Goal: Task Accomplishment & Management: Use online tool/utility

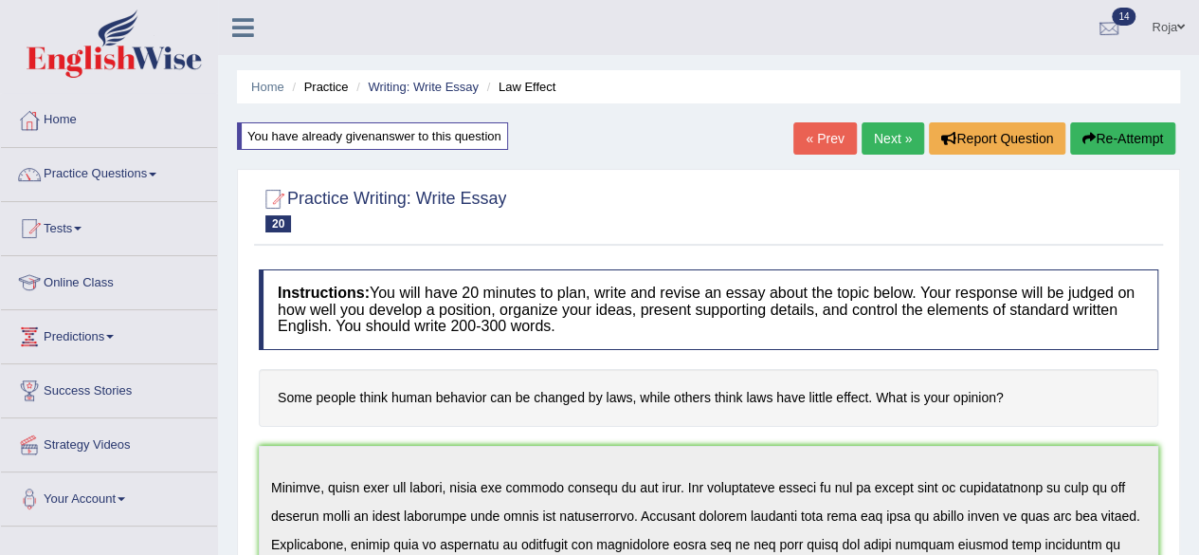
click at [1102, 25] on div at bounding box center [1109, 28] width 28 height 28
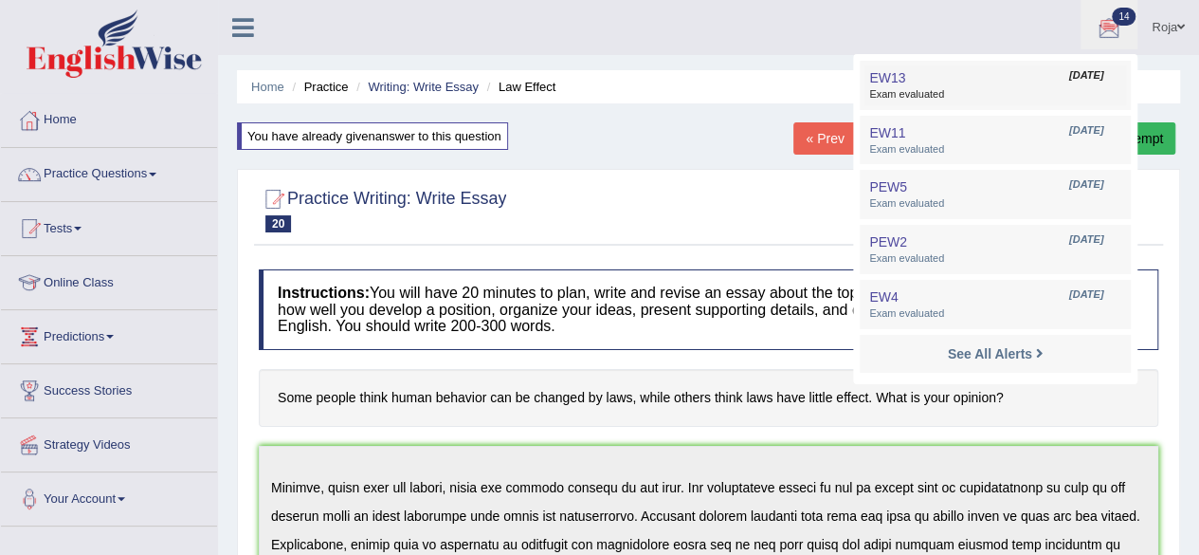
click at [996, 82] on link "EW13 Sep 4, 2025 Exam evaluated" at bounding box center [996, 85] width 262 height 40
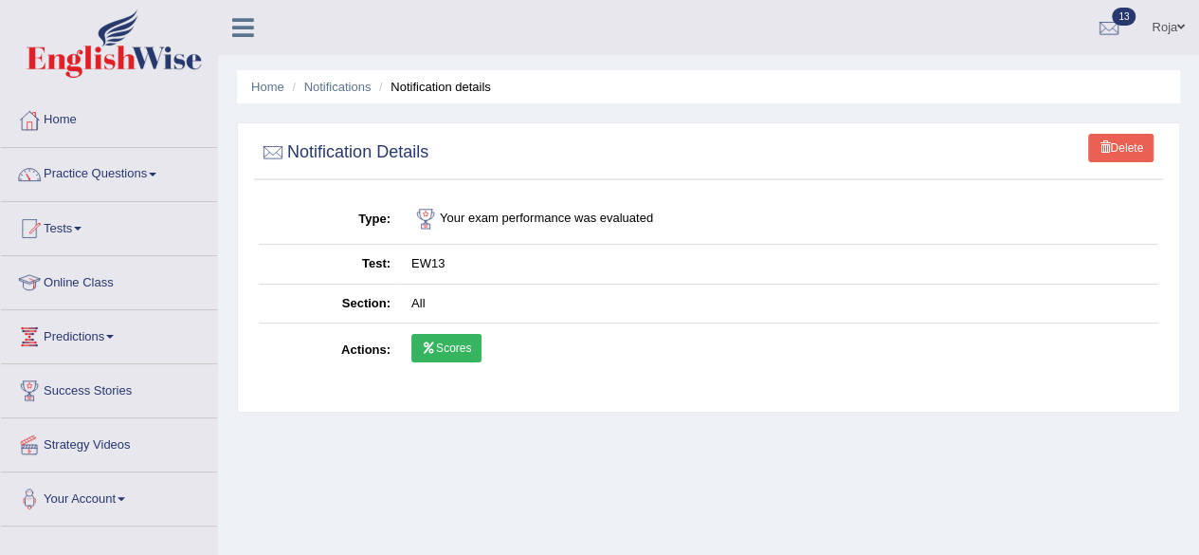
click at [461, 346] on link "Scores" at bounding box center [446, 348] width 70 height 28
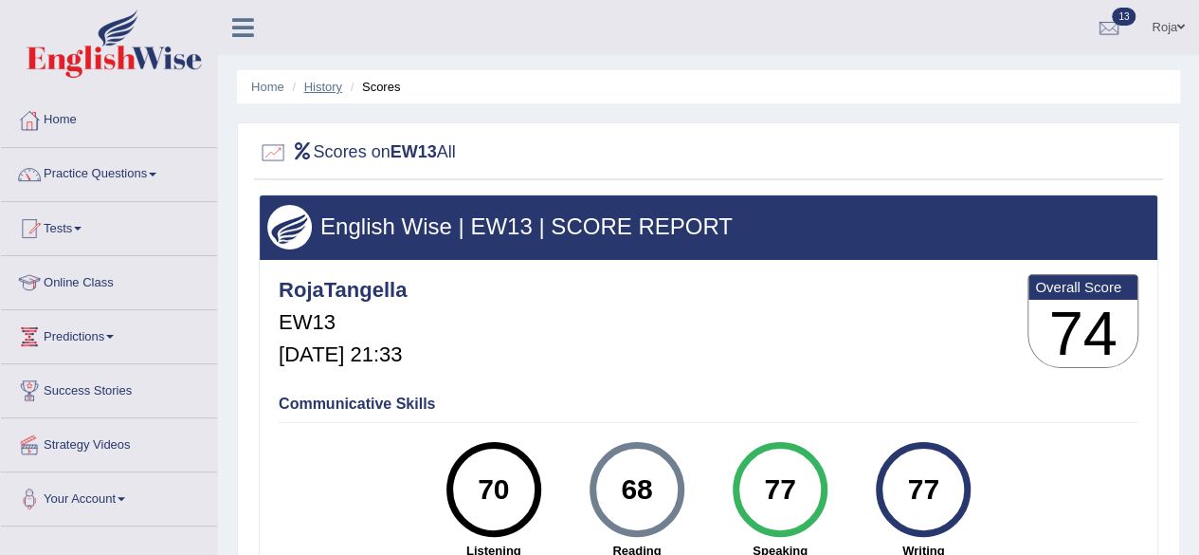
click at [332, 87] on link "History" at bounding box center [323, 87] width 38 height 14
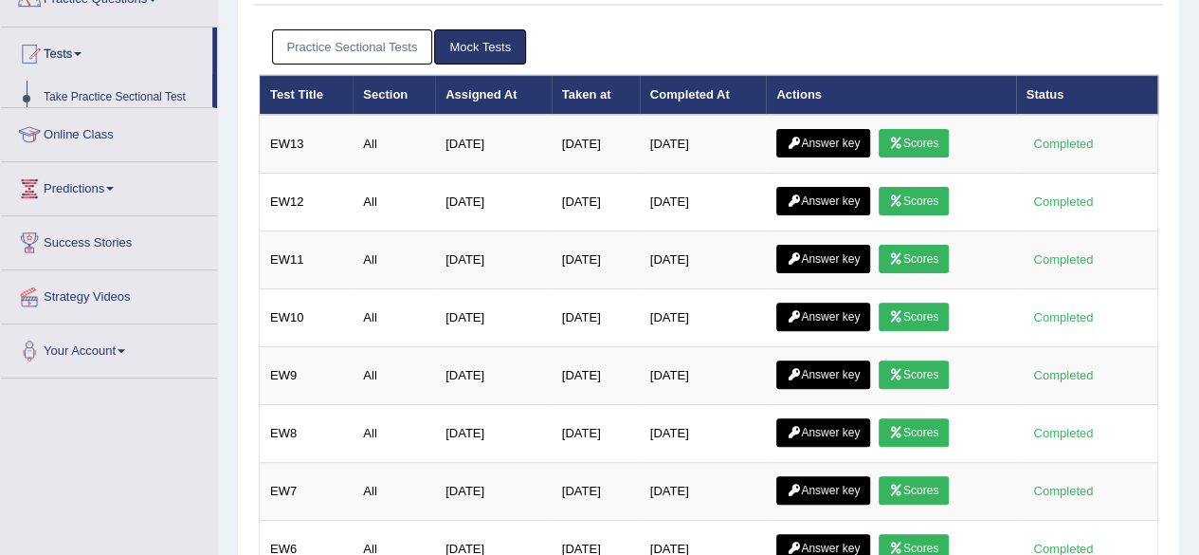
scroll to position [195, 0]
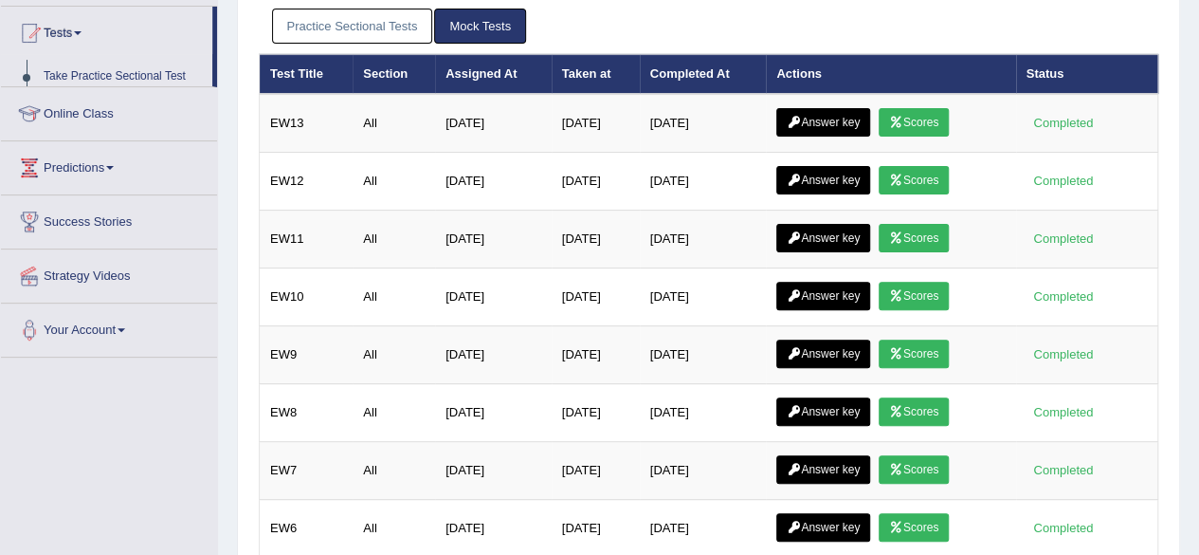
drag, startPoint x: 1208, startPoint y: 231, endPoint x: 1213, endPoint y: 320, distance: 88.3
click at [1198, 320] on html "Toggle navigation Home Practice Questions Speaking Practice Read Aloud Repeat S…" at bounding box center [599, 82] width 1199 height 555
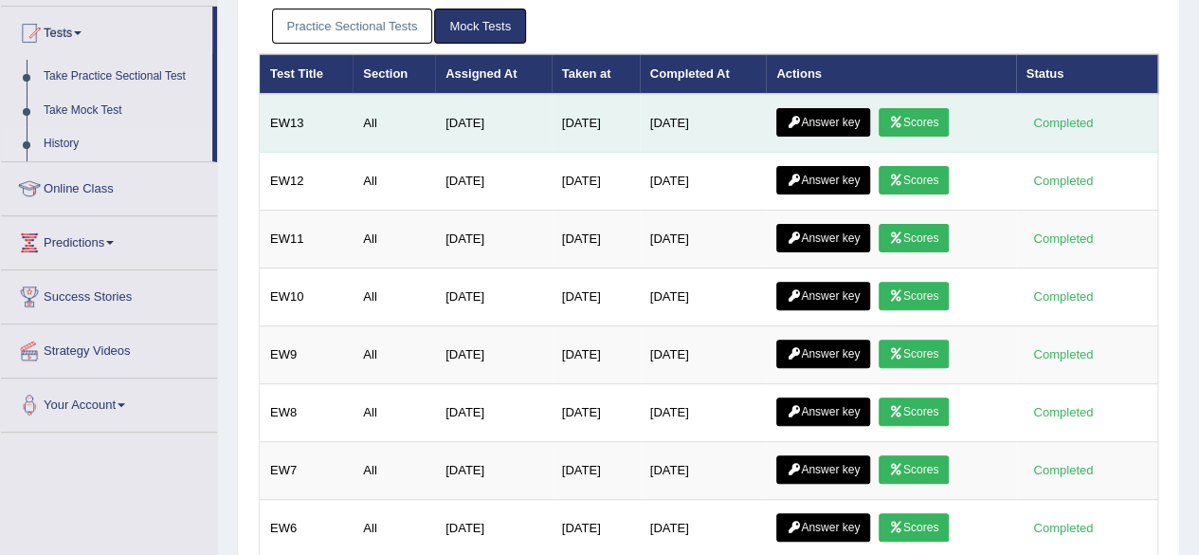
click at [801, 119] on icon at bounding box center [794, 122] width 14 height 11
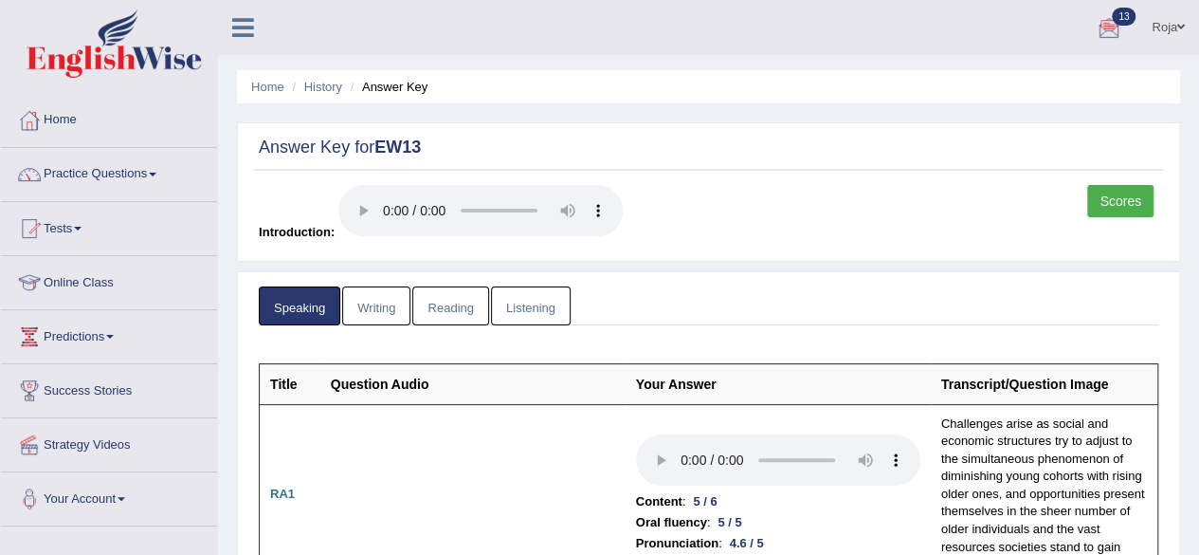
click at [389, 301] on link "Writing" at bounding box center [376, 305] width 68 height 39
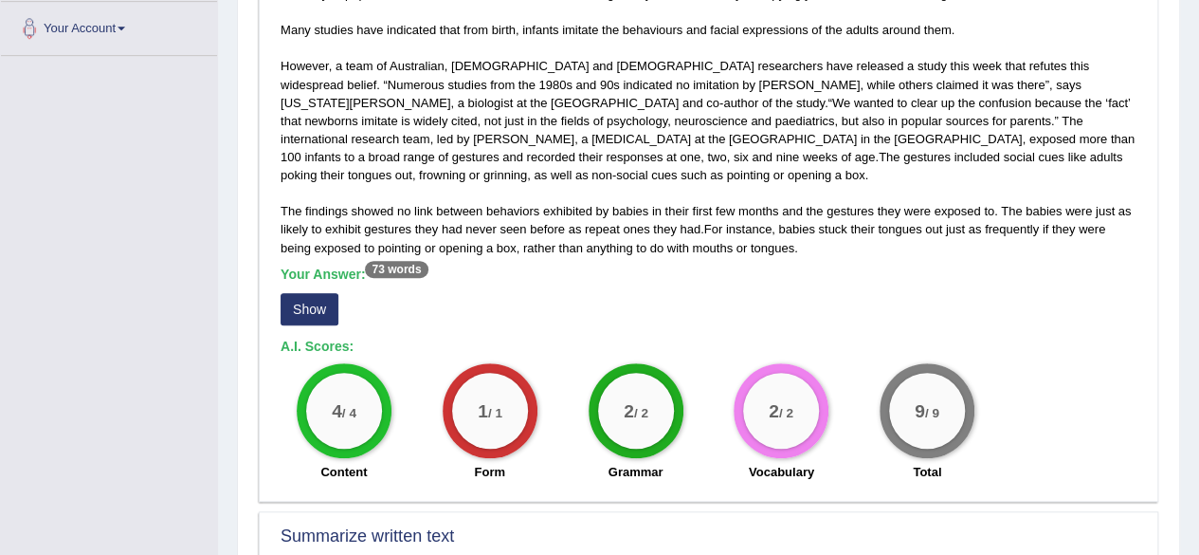
scroll to position [563, 0]
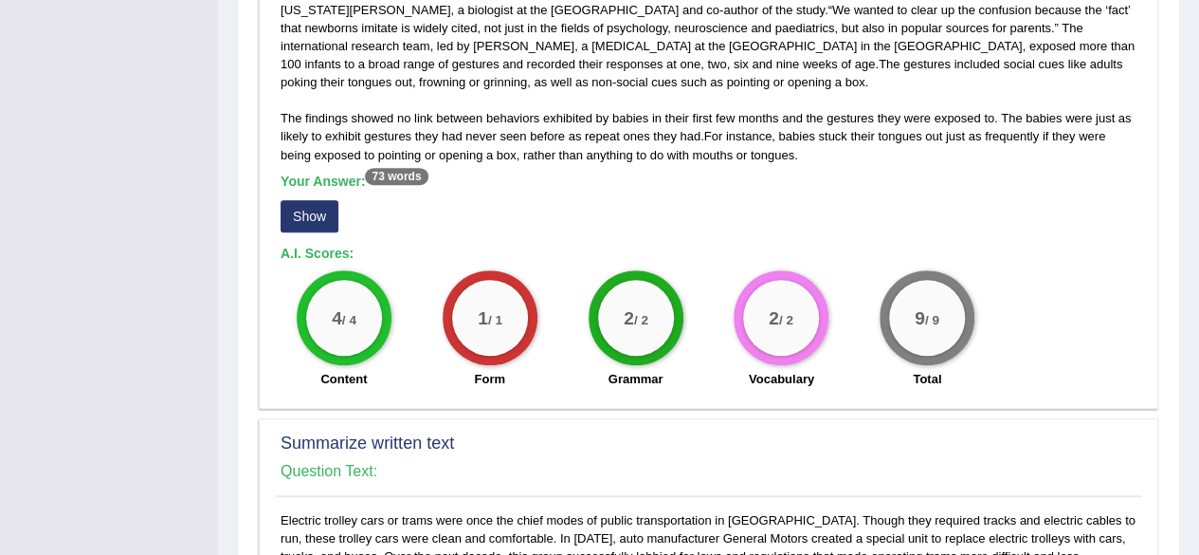
click at [279, 249] on div "Contrary to popular belief, babies under a few months don’t grin at you because…" at bounding box center [709, 145] width 866 height 506
click at [326, 227] on button "Show" at bounding box center [310, 216] width 58 height 32
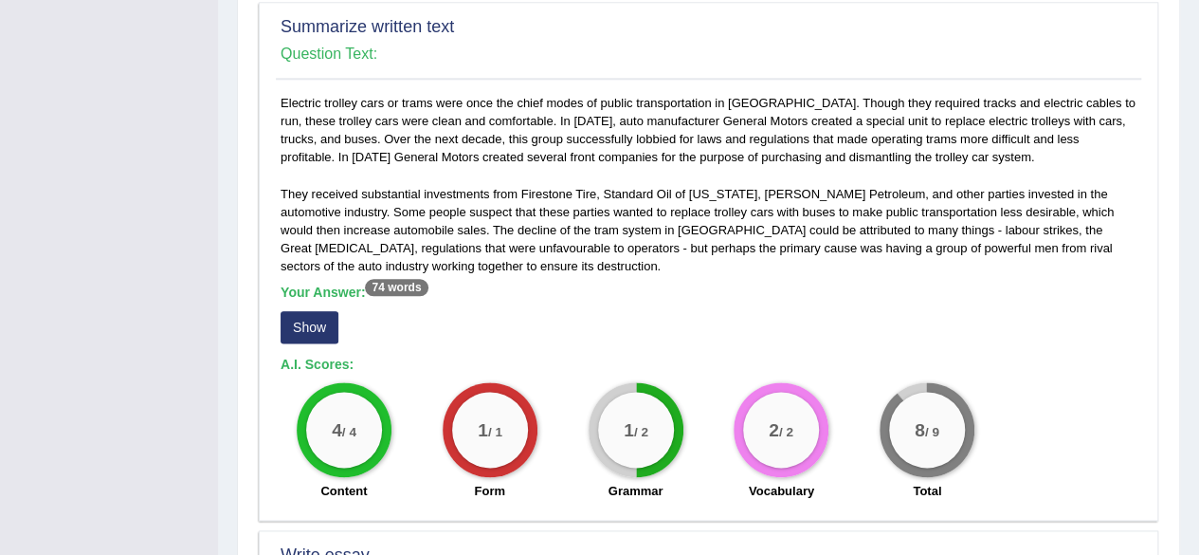
scroll to position [1056, 0]
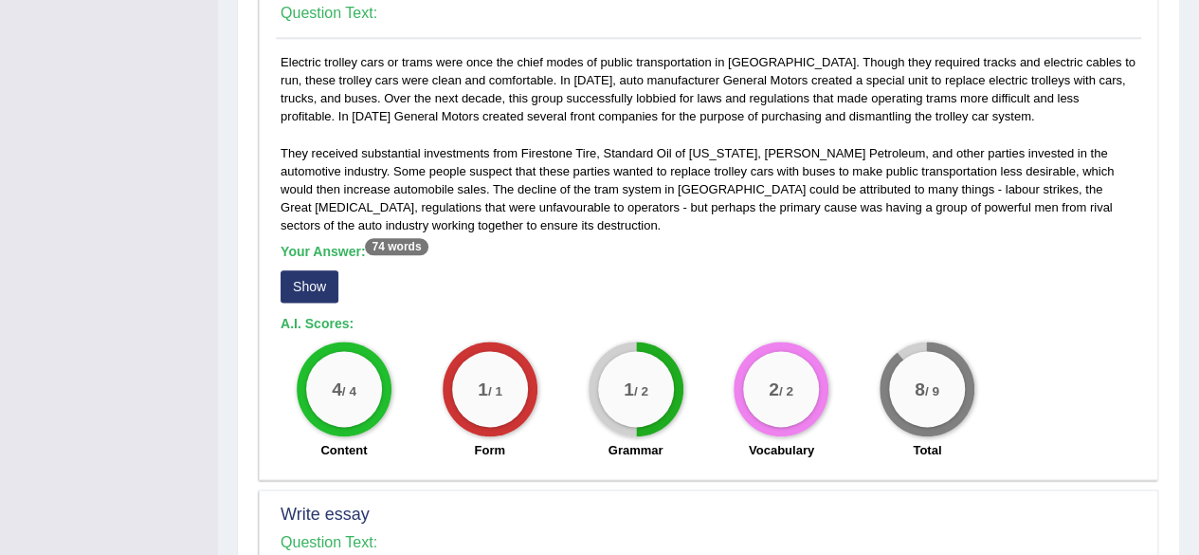
click at [320, 279] on button "Show" at bounding box center [310, 286] width 58 height 32
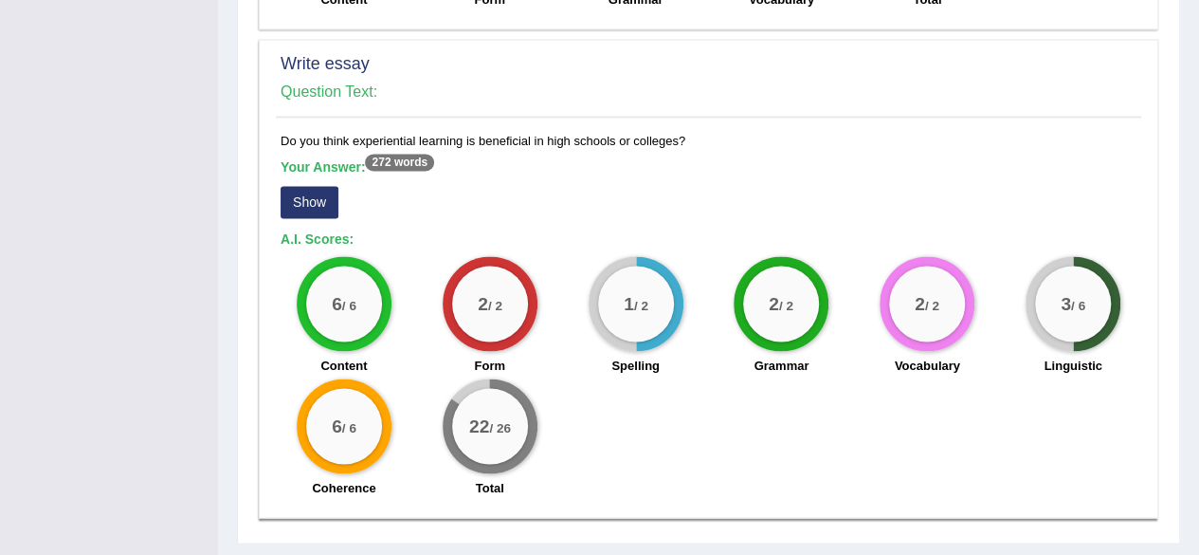
scroll to position [1564, 0]
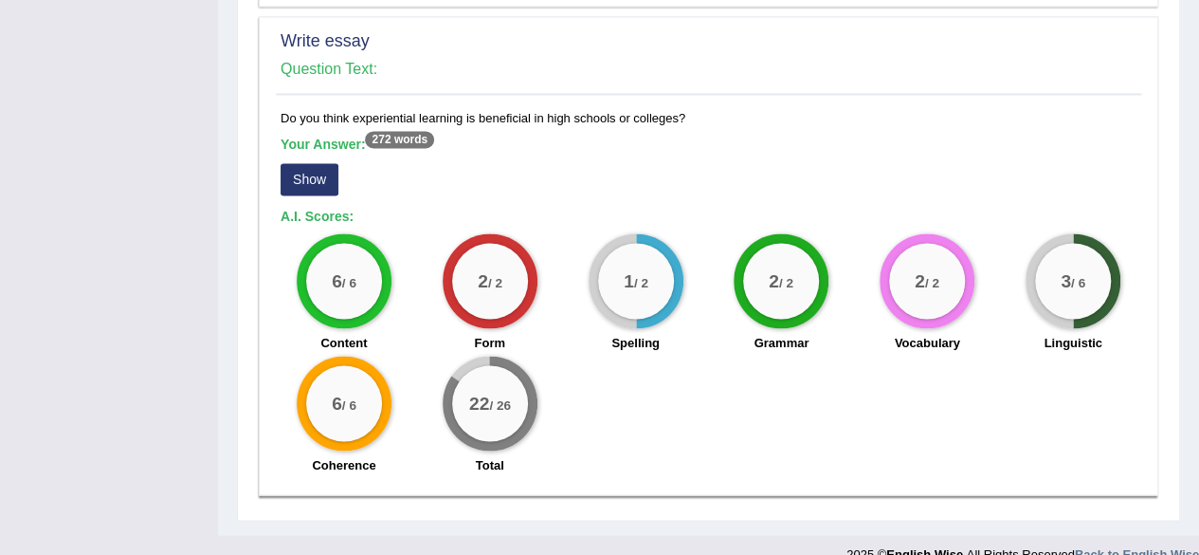
click at [307, 163] on button "Show" at bounding box center [310, 179] width 58 height 32
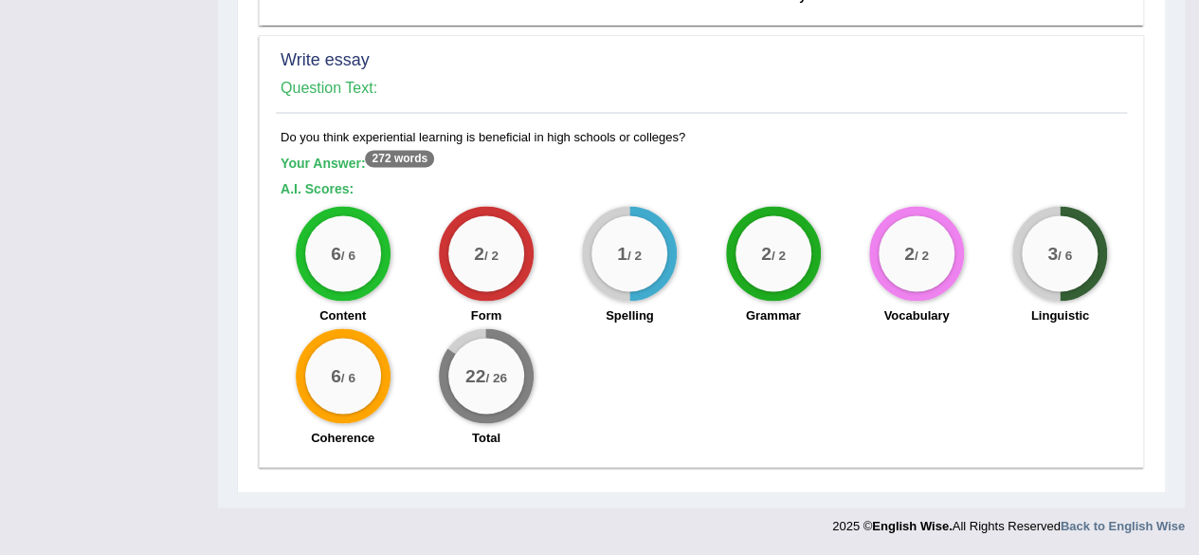
scroll to position [1523, 0]
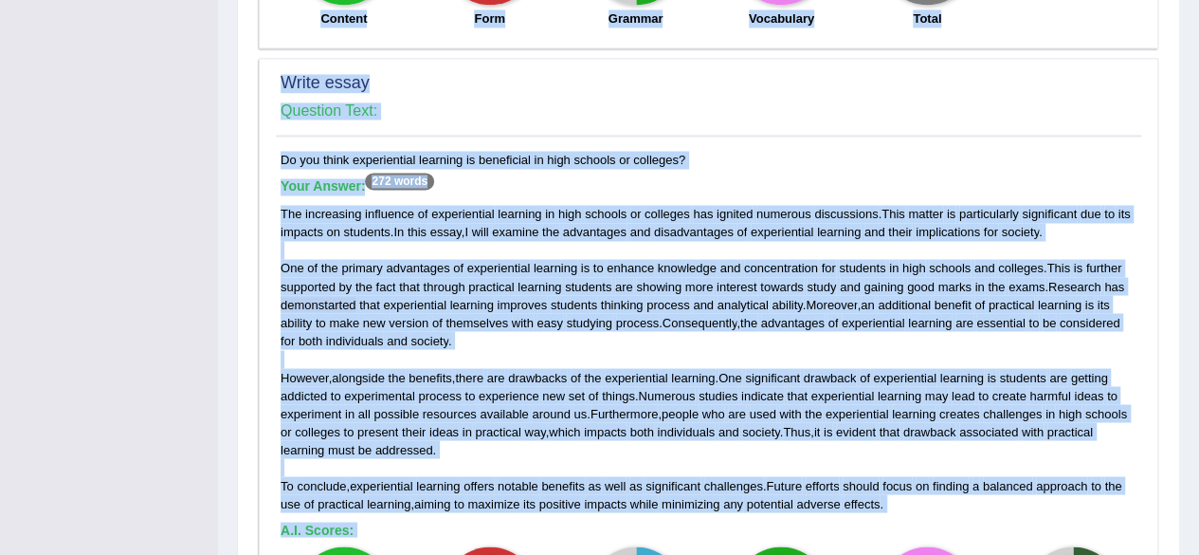
drag, startPoint x: 1185, startPoint y: 320, endPoint x: 1178, endPoint y: 339, distance: 21.3
click at [740, 255] on div "The increasing influence of experiential learning in high schools or colleges h…" at bounding box center [709, 359] width 856 height 308
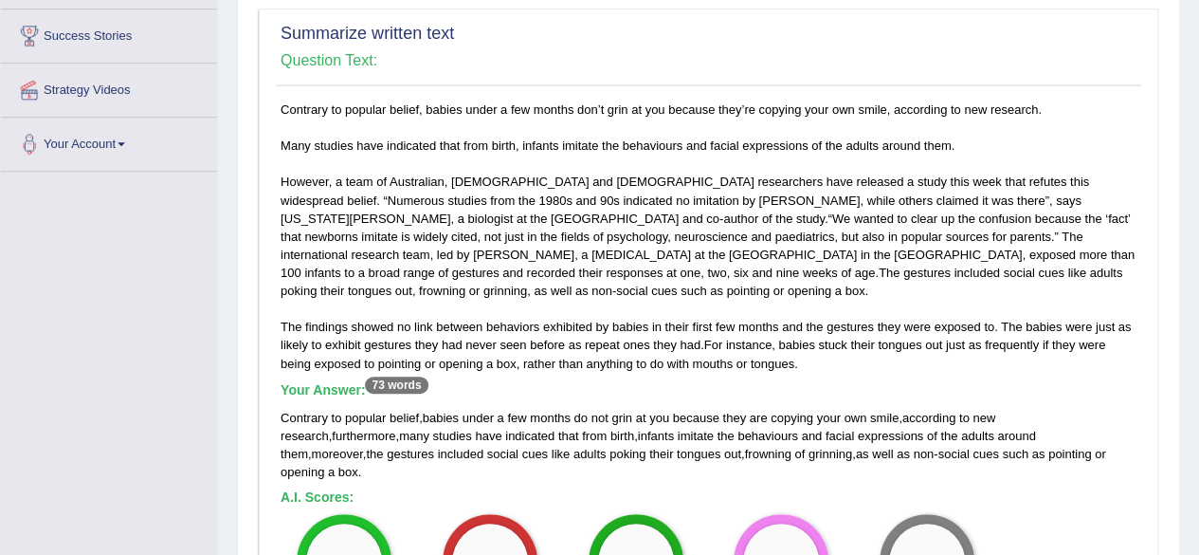
scroll to position [0, 0]
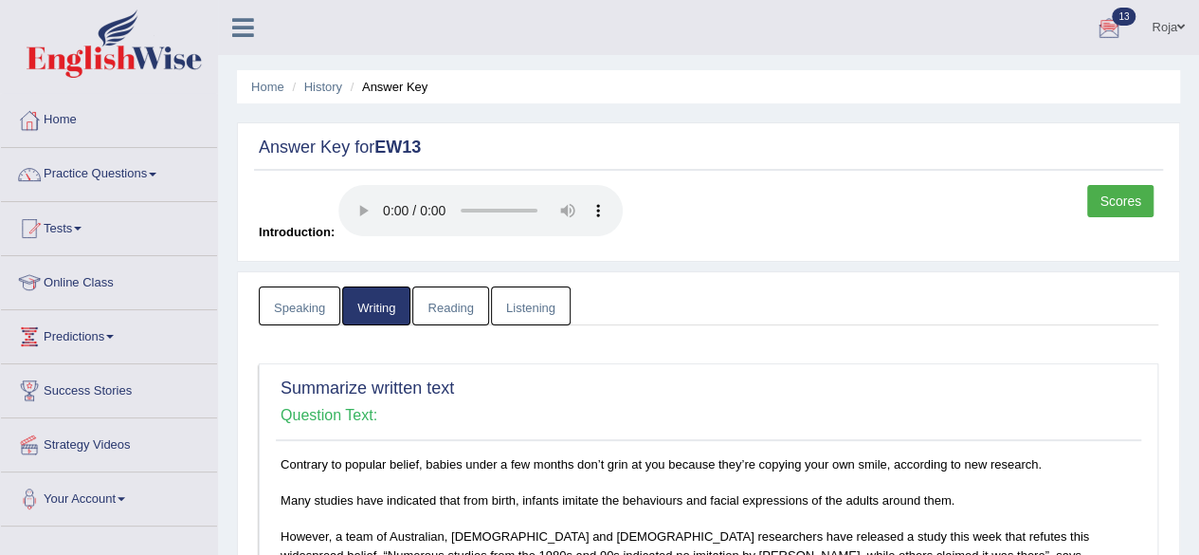
click at [445, 302] on link "Reading" at bounding box center [450, 305] width 76 height 39
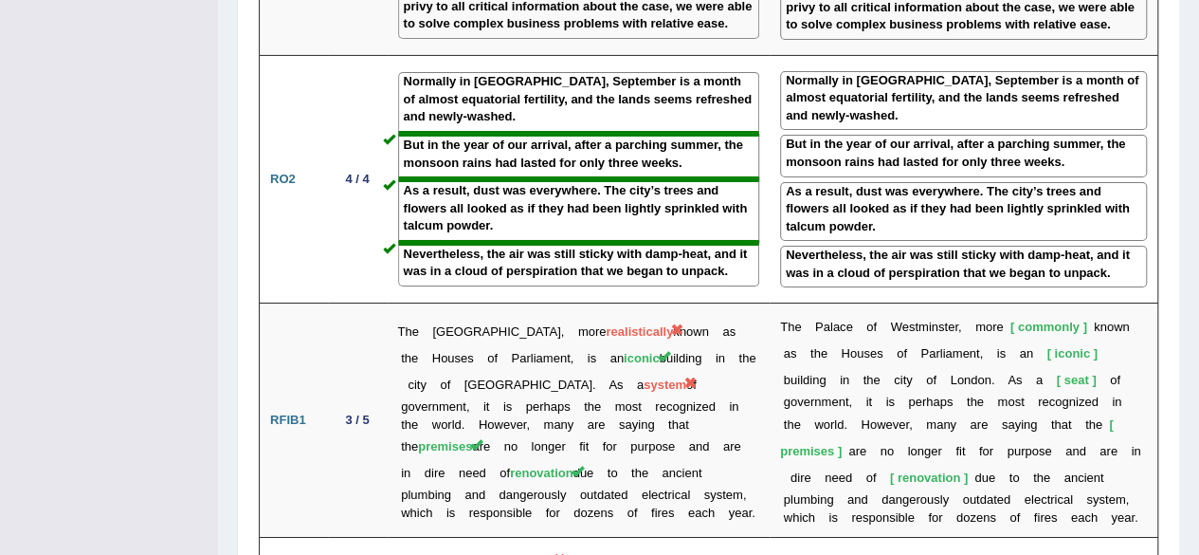
scroll to position [3292, 0]
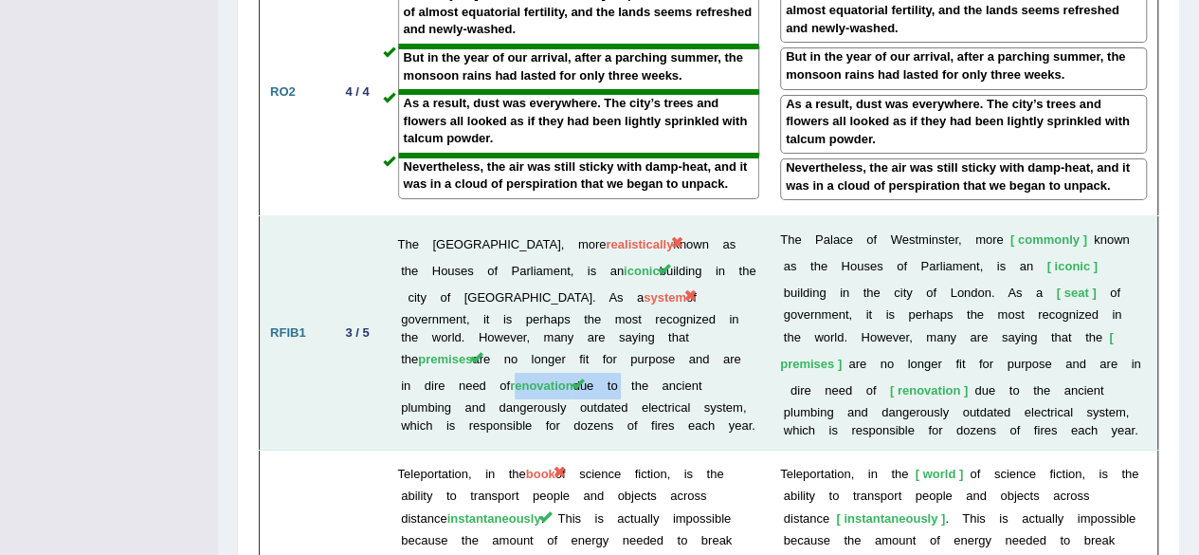
drag, startPoint x: 507, startPoint y: 305, endPoint x: 609, endPoint y: 297, distance: 101.8
click at [609, 297] on td "The Palace of Westminster, more realistically known as the Houses of Parliament…" at bounding box center [579, 333] width 382 height 234
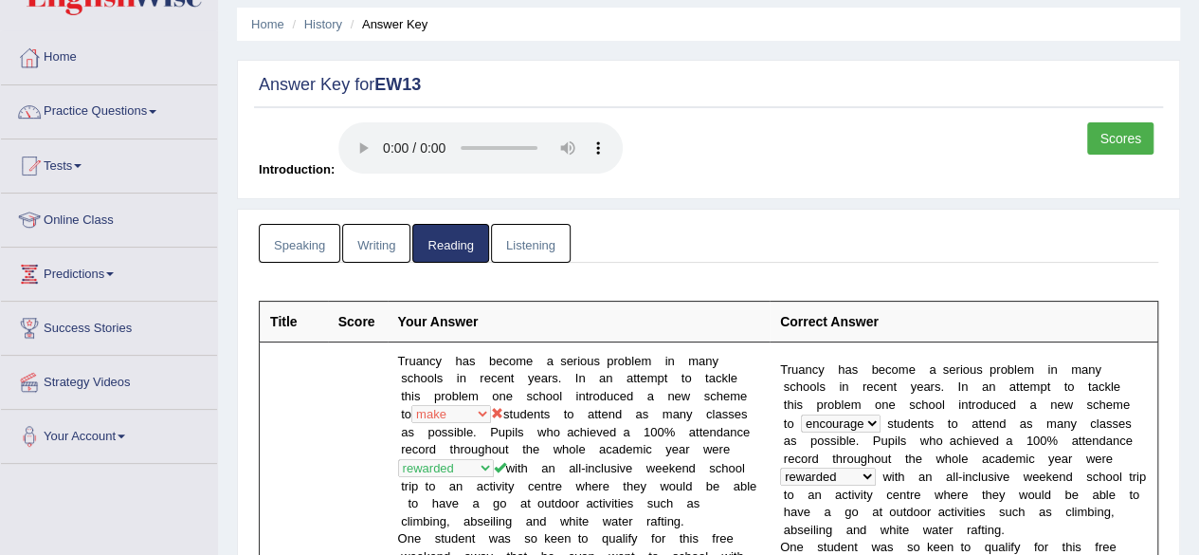
scroll to position [81, 0]
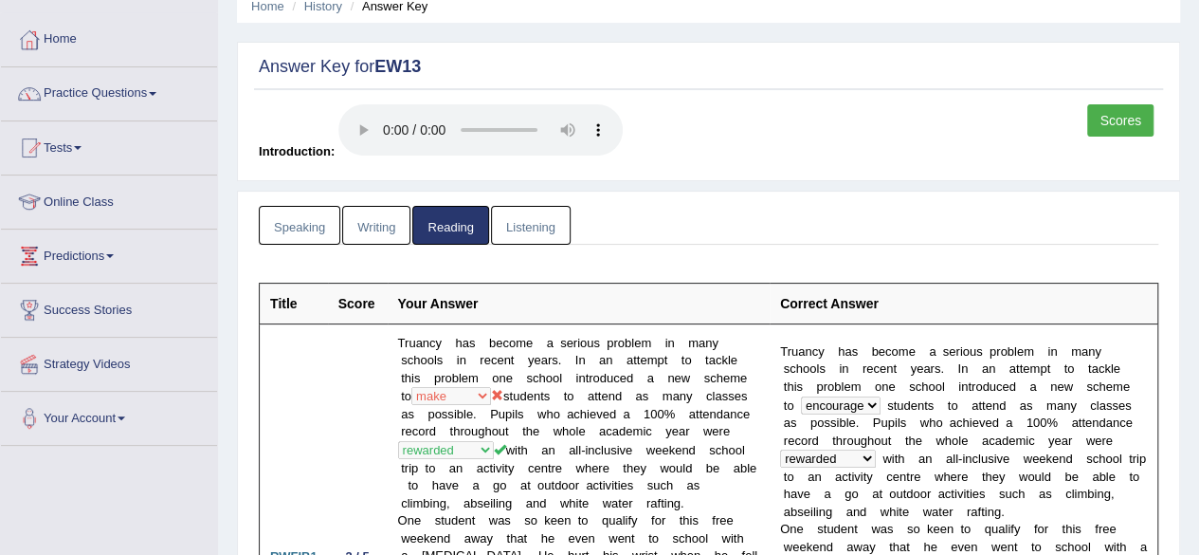
click at [531, 221] on link "Listening" at bounding box center [531, 225] width 80 height 39
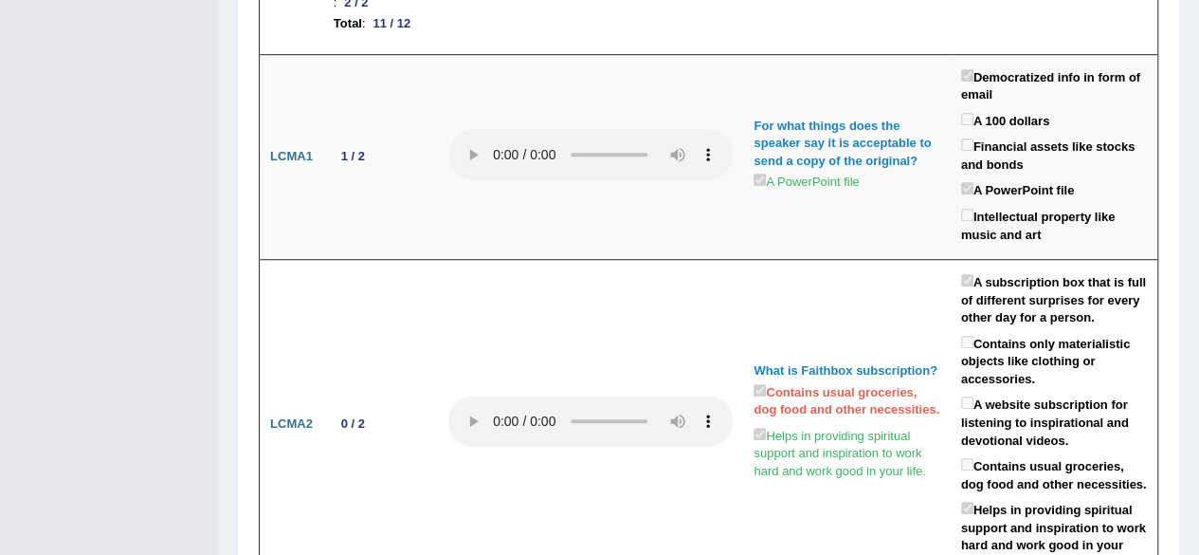
scroll to position [0, 0]
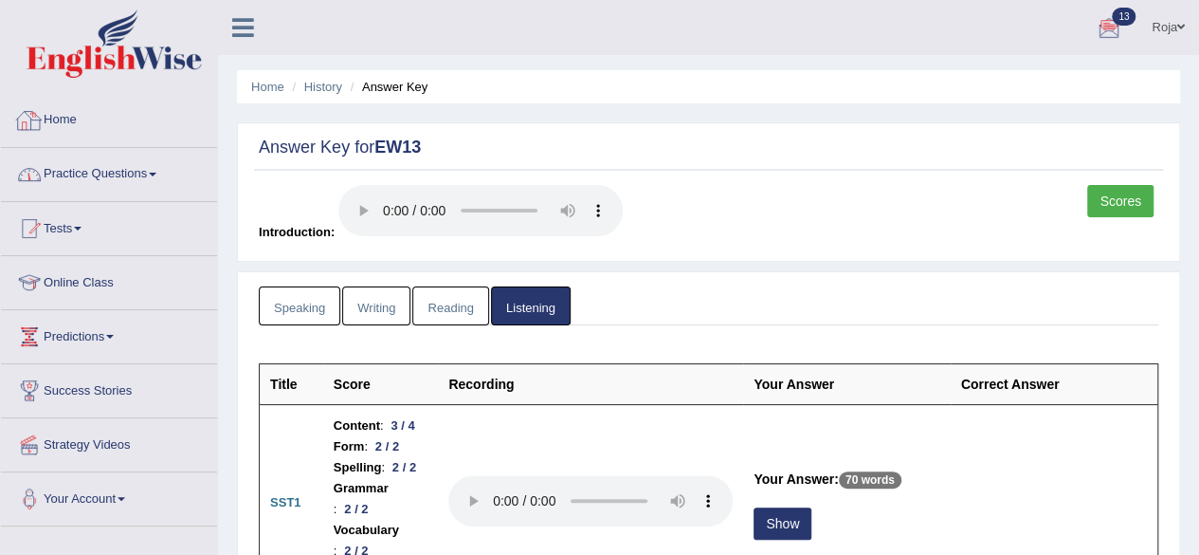
click at [134, 172] on link "Practice Questions" at bounding box center [109, 171] width 216 height 47
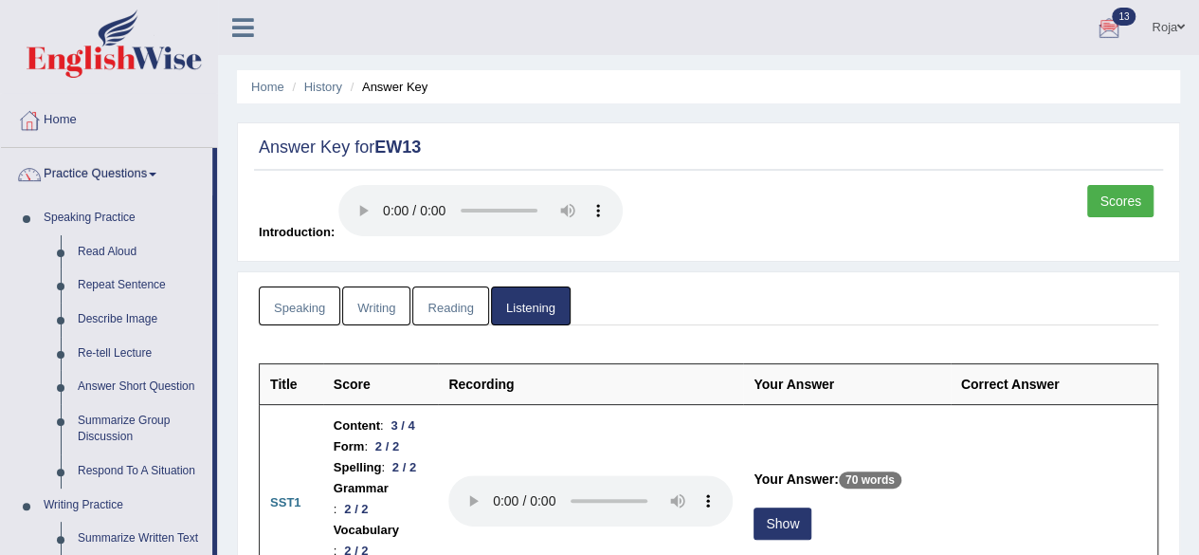
click at [142, 170] on link "Practice Questions" at bounding box center [106, 171] width 211 height 47
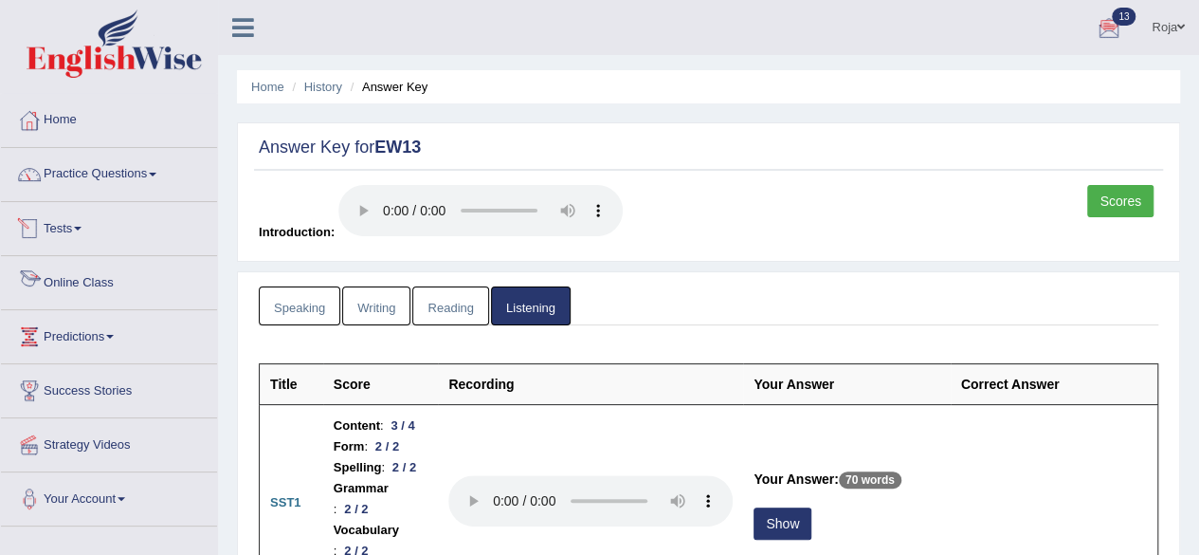
click at [72, 232] on link "Tests" at bounding box center [109, 225] width 216 height 47
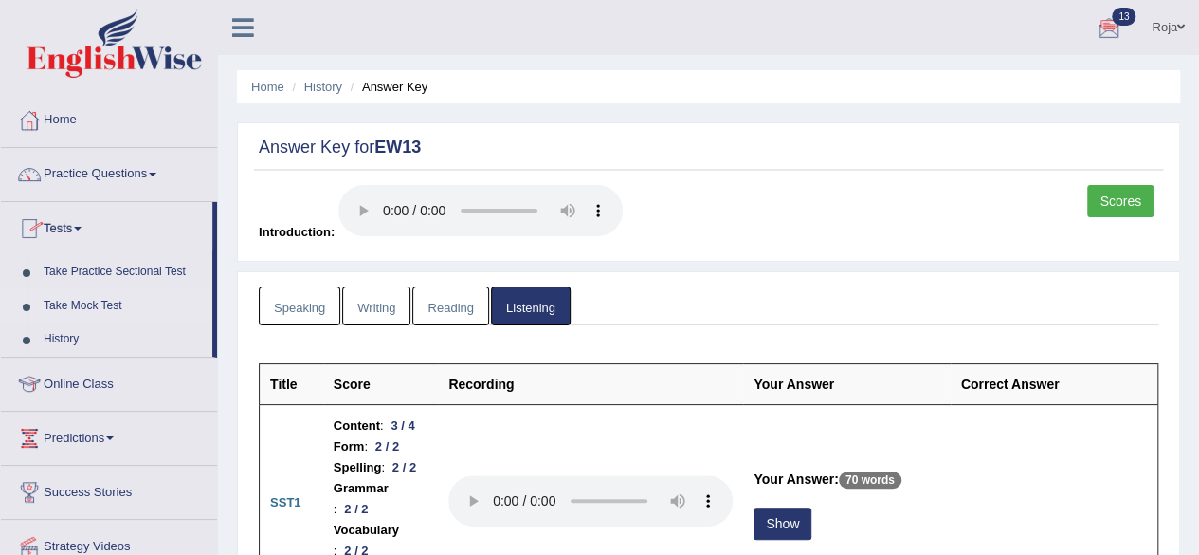
click at [86, 309] on link "Take Mock Test" at bounding box center [123, 306] width 177 height 34
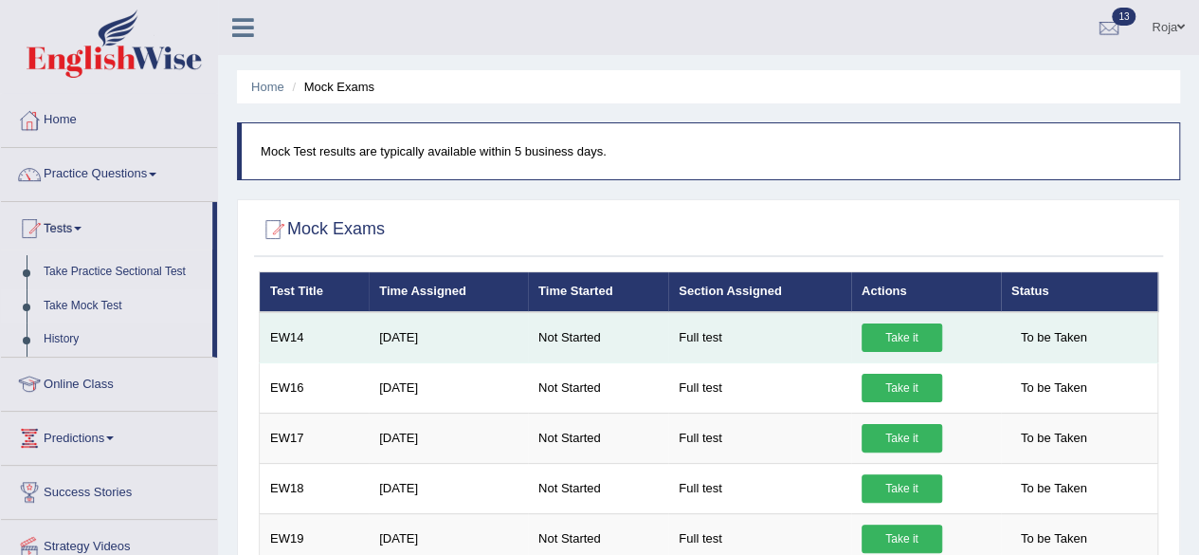
click at [883, 327] on link "Take it" at bounding box center [902, 337] width 81 height 28
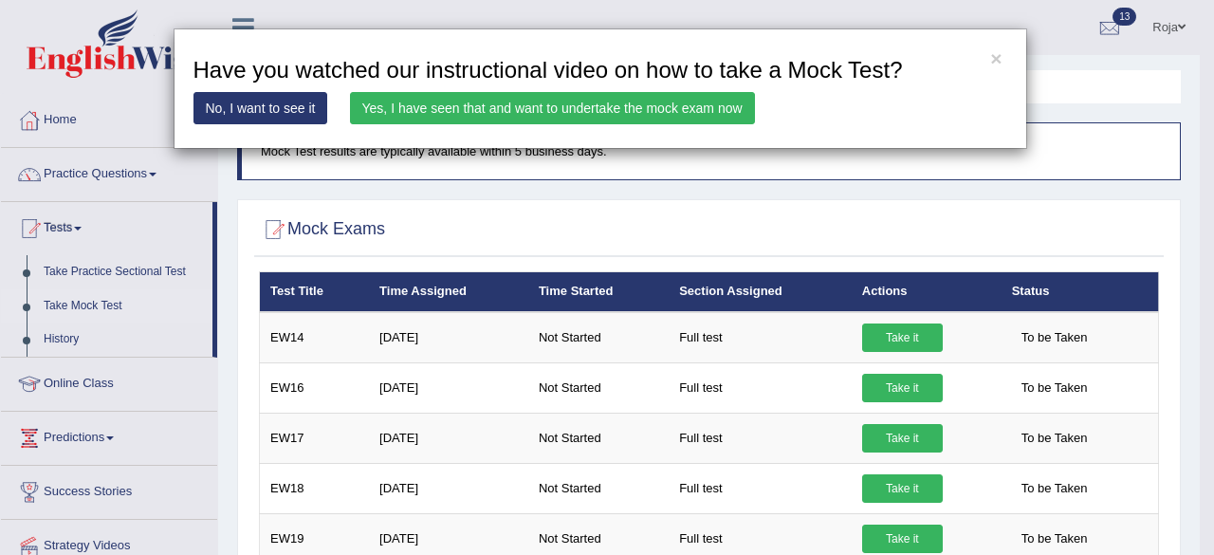
click at [685, 107] on link "Yes, I have seen that and want to undertake the mock exam now" at bounding box center [552, 108] width 405 height 32
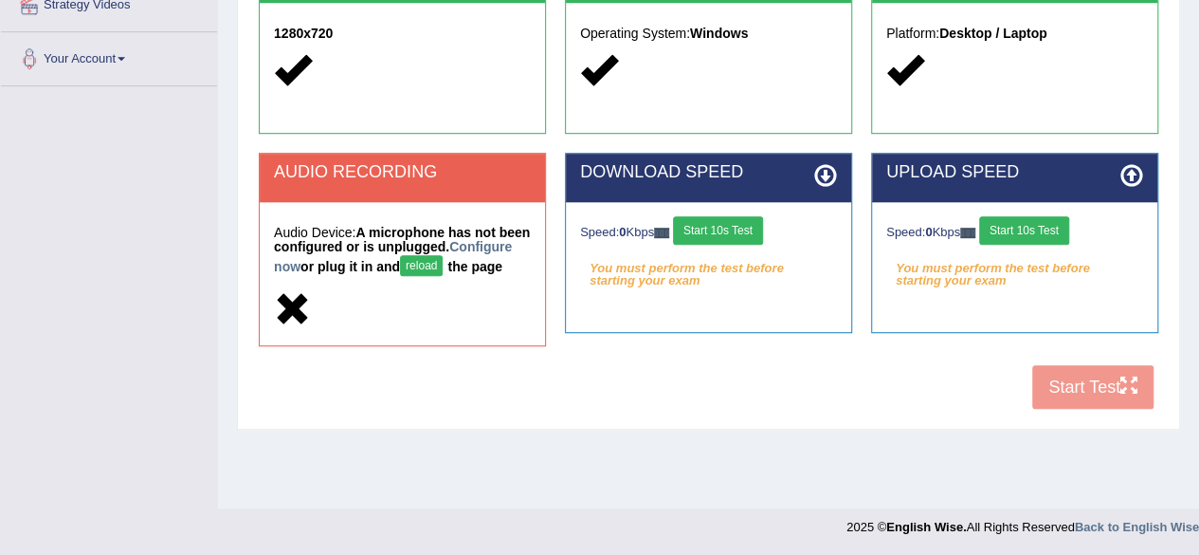
drag, startPoint x: 1210, startPoint y: 77, endPoint x: 1196, endPoint y: 306, distance: 229.9
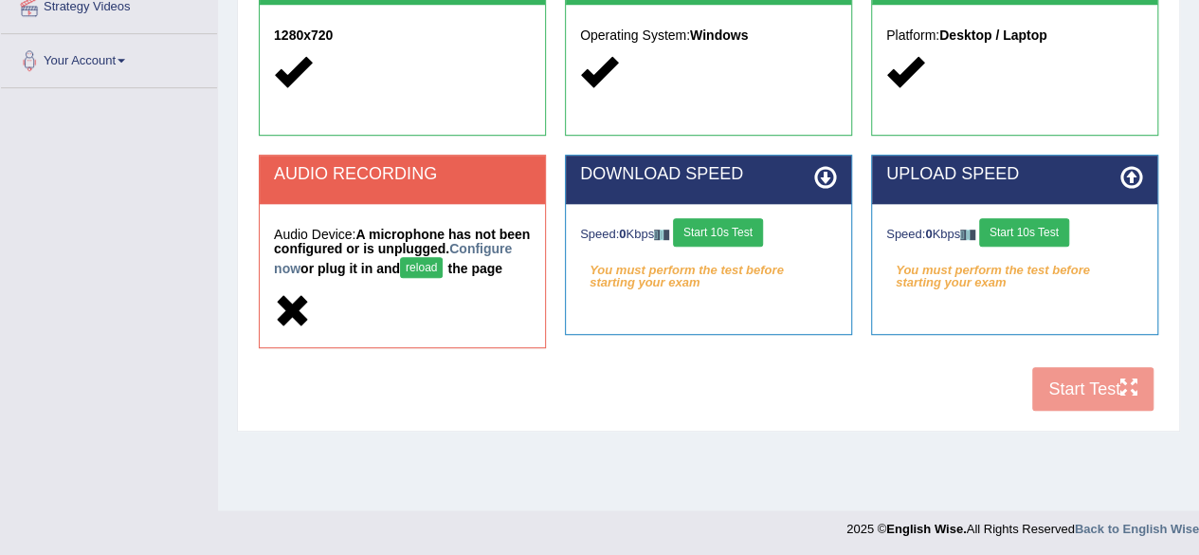
click at [504, 292] on div at bounding box center [402, 312] width 257 height 41
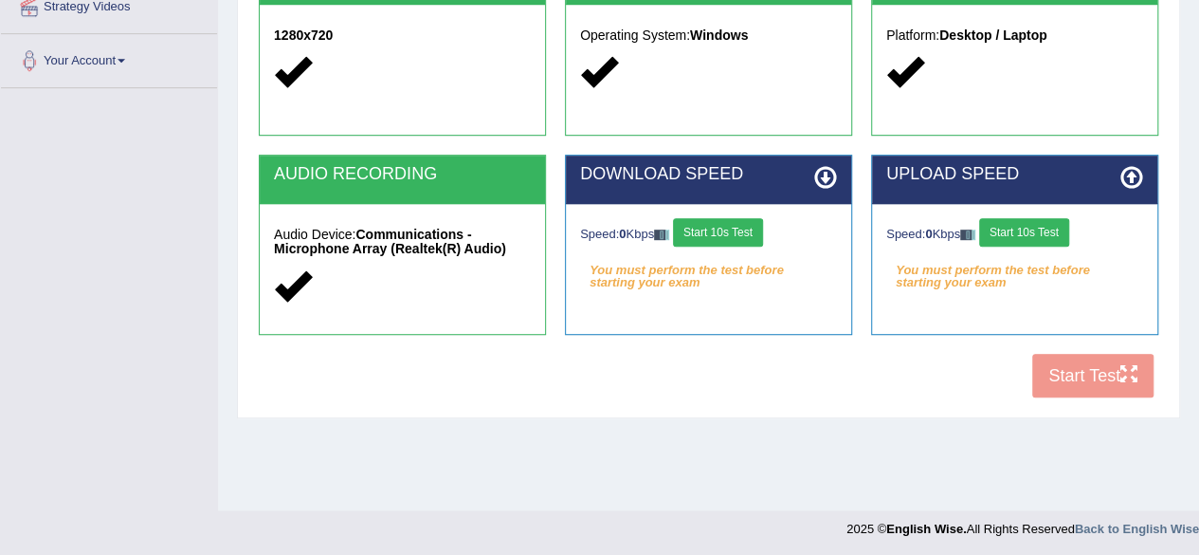
click at [758, 234] on button "Start 10s Test" at bounding box center [718, 232] width 90 height 28
click at [1028, 218] on button "Start 10s Test" at bounding box center [1024, 232] width 90 height 28
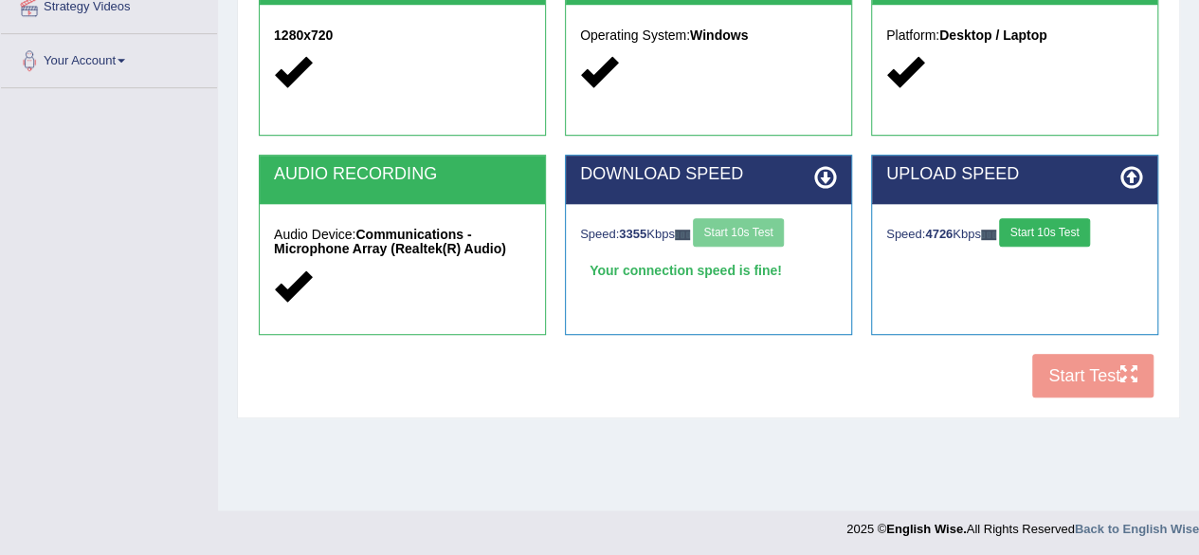
click at [1067, 240] on button "Start 10s Test" at bounding box center [1044, 232] width 90 height 28
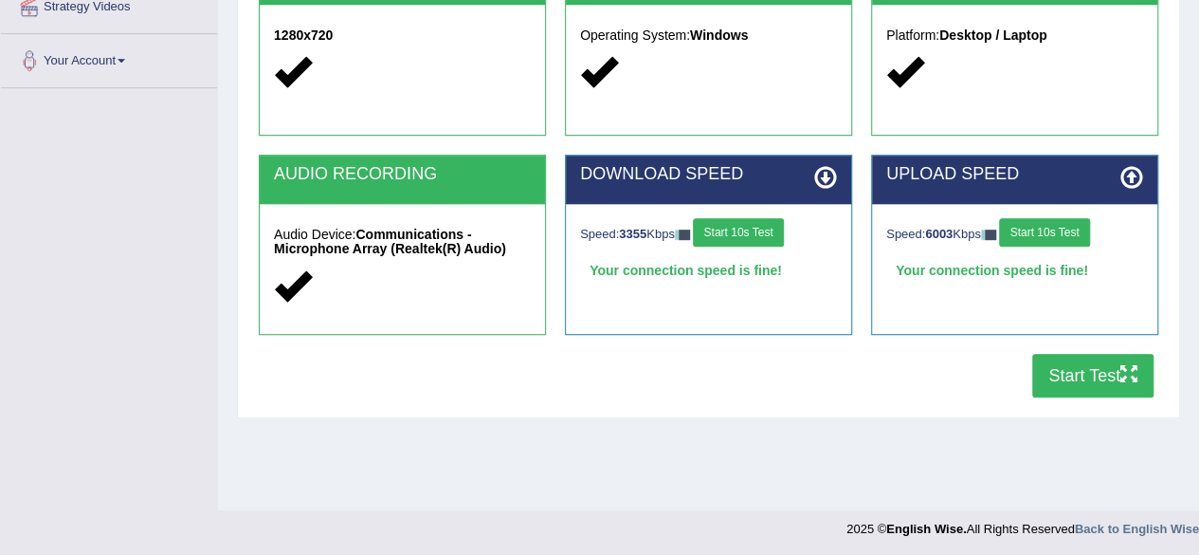
click at [1070, 361] on button "Start Test" at bounding box center [1092, 376] width 121 height 44
